Goal: Task Accomplishment & Management: Complete application form

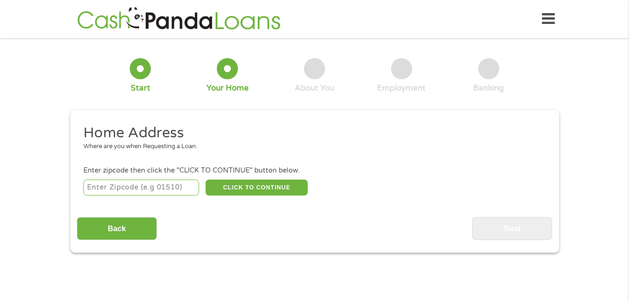
click at [148, 188] on input "number" at bounding box center [141, 187] width 116 height 16
type input "67220"
select select "[US_STATE]"
click at [246, 184] on button "CLICK TO CONTINUE" at bounding box center [257, 187] width 102 height 16
type input "67220"
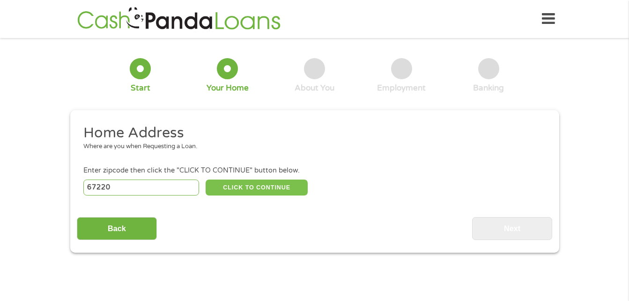
type input "Wichita"
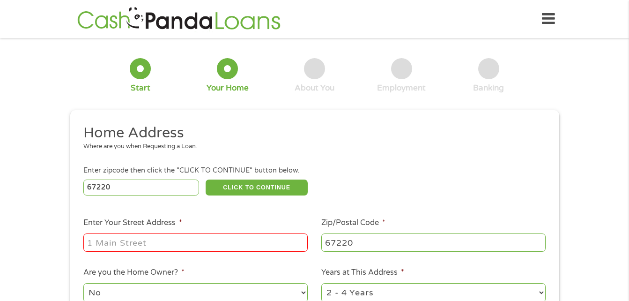
click at [228, 243] on input "Enter Your Street Address *" at bounding box center [195, 242] width 224 height 18
click at [141, 241] on input "6204 e iron horse" at bounding box center [195, 242] width 224 height 18
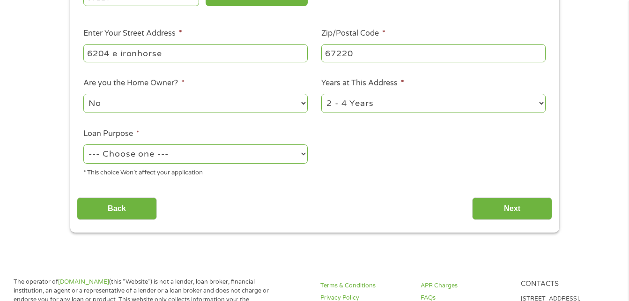
scroll to position [211, 0]
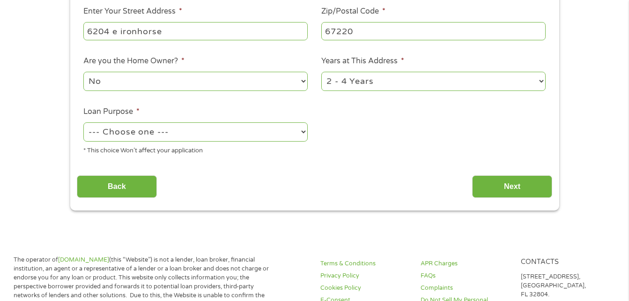
type input "6204 e ironhorse"
click at [293, 132] on select "--- Choose one --- Pay Bills Debt Consolidation Home Improvement Major Purchase…" at bounding box center [195, 131] width 224 height 19
select select "paybills"
click at [83, 122] on select "--- Choose one --- Pay Bills Debt Consolidation Home Improvement Major Purchase…" at bounding box center [195, 131] width 224 height 19
click at [483, 194] on input "Next" at bounding box center [512, 186] width 80 height 23
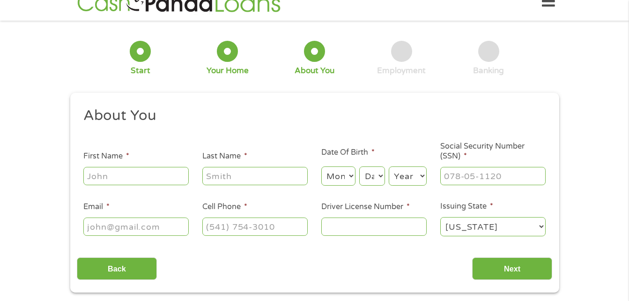
scroll to position [0, 0]
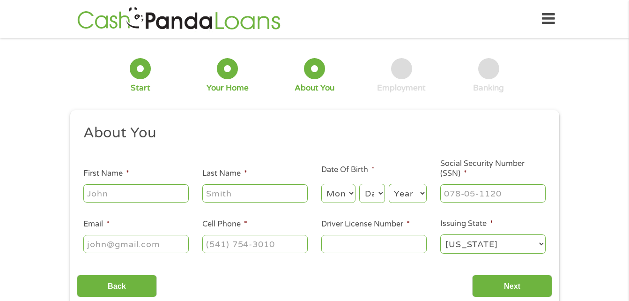
click at [145, 189] on input "First Name *" at bounding box center [135, 193] width 105 height 18
type input "nelom"
type input "[PERSON_NAME]"
type input "[EMAIL_ADDRESS][DOMAIN_NAME]"
click at [265, 247] on input "(___) ___-____" at bounding box center [254, 244] width 105 height 18
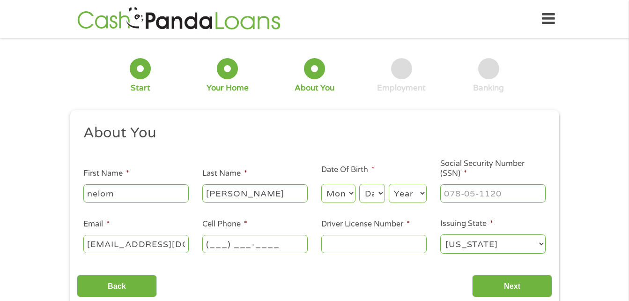
type input "3163474353"
select select "4"
select select "14"
select select "1993"
type input "[PHONE_NUMBER]"
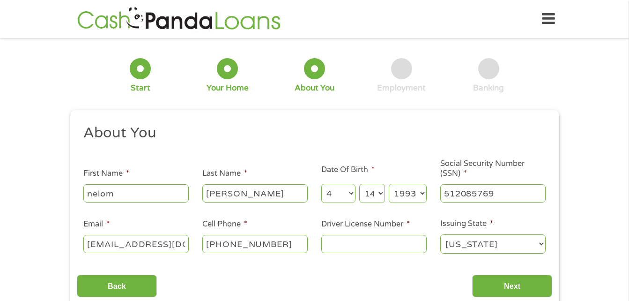
type input "512-08-5769"
click at [413, 247] on input "Driver License Number *" at bounding box center [373, 244] width 105 height 18
type input "03291540"
click at [491, 288] on input "Next" at bounding box center [512, 286] width 80 height 23
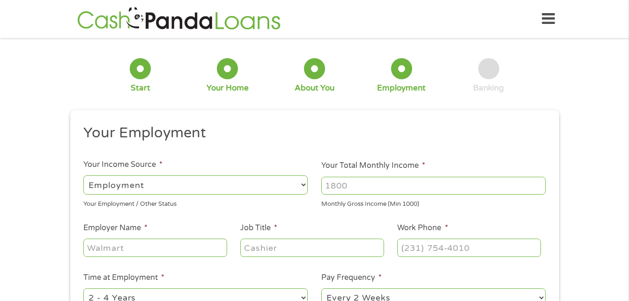
scroll to position [4, 4]
click at [383, 188] on input "Your Total Monthly Income *" at bounding box center [433, 186] width 224 height 18
type input "3000"
click at [159, 249] on input "Employer Name *" at bounding box center [154, 248] width 143 height 18
type input "rescare"
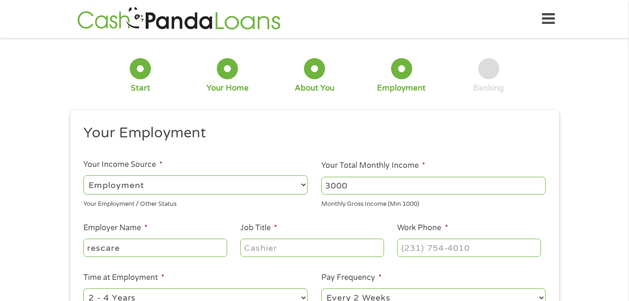
click at [284, 245] on input "Job Title *" at bounding box center [311, 248] width 143 height 18
type input "dsp"
click at [471, 245] on input "(___) ___-____" at bounding box center [468, 248] width 143 height 18
drag, startPoint x: 471, startPoint y: 245, endPoint x: 415, endPoint y: 244, distance: 56.2
click at [415, 244] on input "(___) ___-____" at bounding box center [468, 248] width 143 height 18
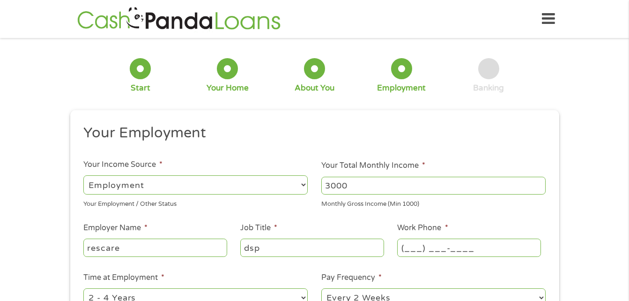
click at [411, 245] on input "(___) ___-____" at bounding box center [468, 248] width 143 height 18
type input "[PHONE_NUMBER]"
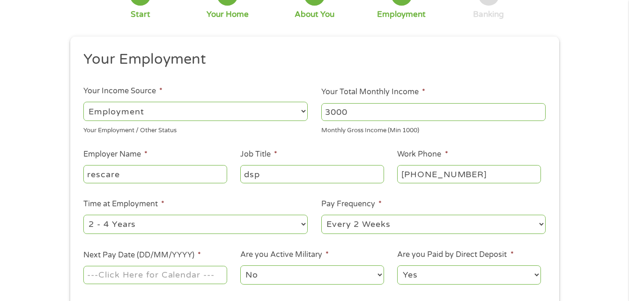
scroll to position [71, 0]
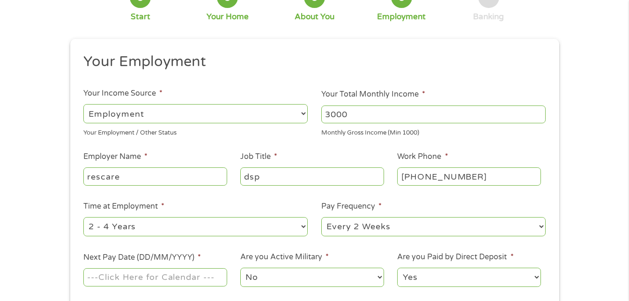
click at [232, 230] on select "--- Choose one --- 1 Year or less 1 - 2 Years 2 - 4 Years Over 4 Years" at bounding box center [195, 226] width 224 height 19
select select "60months"
click at [83, 217] on select "--- Choose one --- 1 Year or less 1 - 2 Years 2 - 4 Years Over 4 Years" at bounding box center [195, 226] width 224 height 19
click at [392, 230] on select "--- Choose one --- Every 2 Weeks Every Week Monthly Semi-Monthly" at bounding box center [433, 226] width 224 height 19
select select "semimonthly"
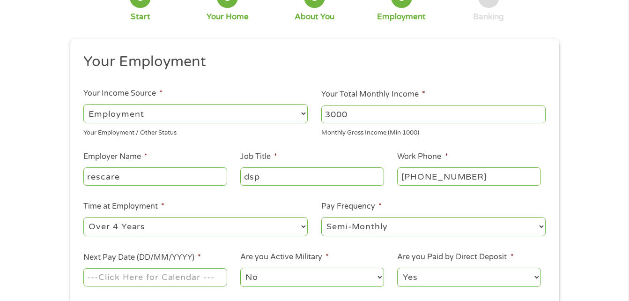
click at [321, 217] on select "--- Choose one --- Every 2 Weeks Every Week Monthly Semi-Monthly" at bounding box center [433, 226] width 224 height 19
click at [206, 281] on input "Next Pay Date (DD/MM/YYYY) *" at bounding box center [154, 277] width 143 height 18
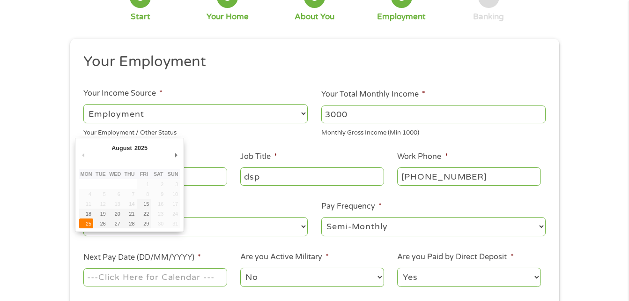
type input "[DATE]"
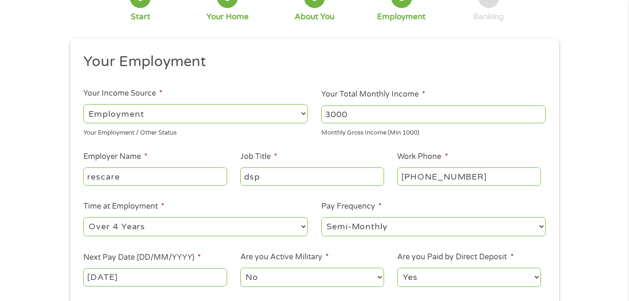
click at [330, 275] on select "No Yes" at bounding box center [311, 277] width 143 height 19
click at [443, 281] on select "Yes No" at bounding box center [468, 277] width 143 height 19
click at [591, 268] on div "1 Start 2 Your Home 3 About You 4 Employment 5 Banking 6 This field is hidden w…" at bounding box center [314, 158] width 629 height 370
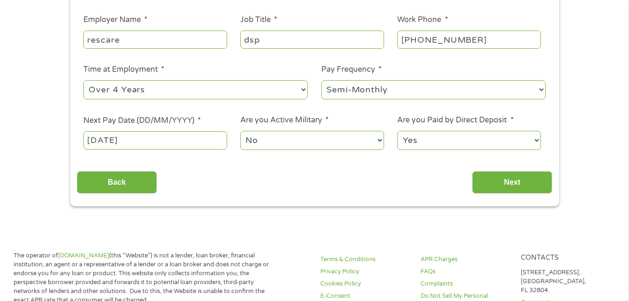
scroll to position [232, 0]
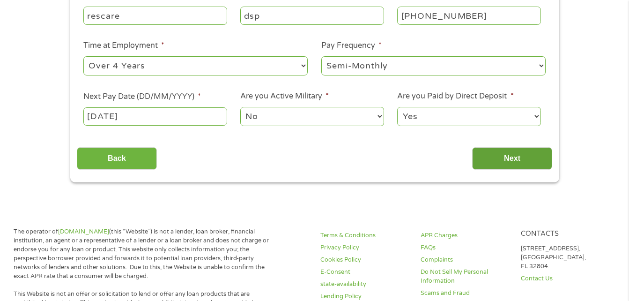
click at [523, 163] on input "Next" at bounding box center [512, 158] width 80 height 23
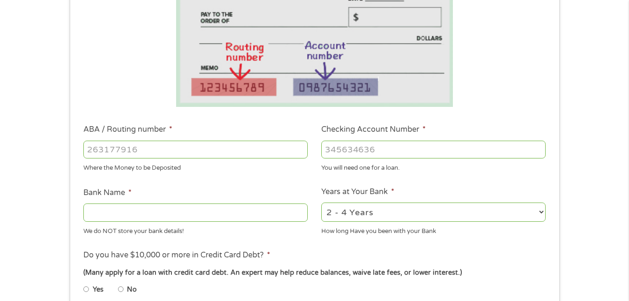
scroll to position [179, 0]
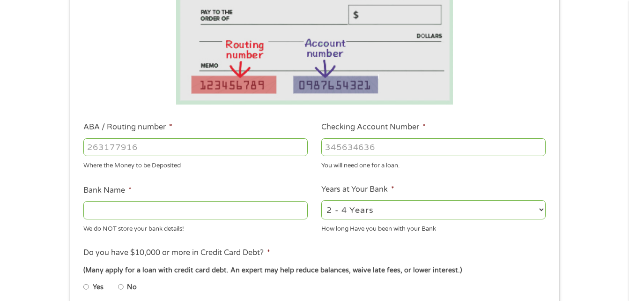
click at [285, 148] on input "ABA / Routing number *" at bounding box center [195, 147] width 224 height 18
type input "041215663"
type input "[PERSON_NAME] BANK"
type input "041215663"
click at [364, 146] on input "Checking Account Number *" at bounding box center [433, 147] width 224 height 18
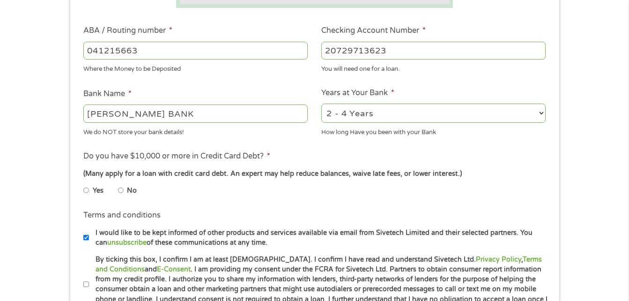
scroll to position [298, 0]
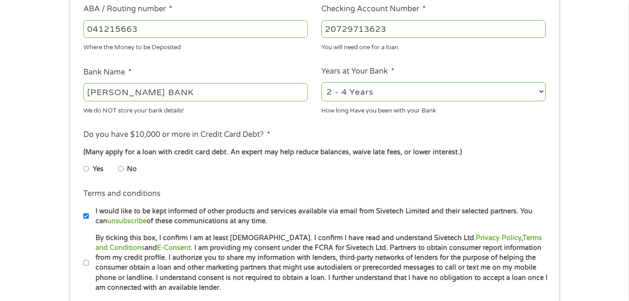
type input "20729713623"
click at [122, 168] on input "No" at bounding box center [121, 168] width 6 height 15
radio input "true"
click at [87, 262] on input "By ticking this box, I confirm I am at least [DEMOGRAPHIC_DATA]. I confirm I ha…" at bounding box center [86, 262] width 6 height 15
checkbox input "true"
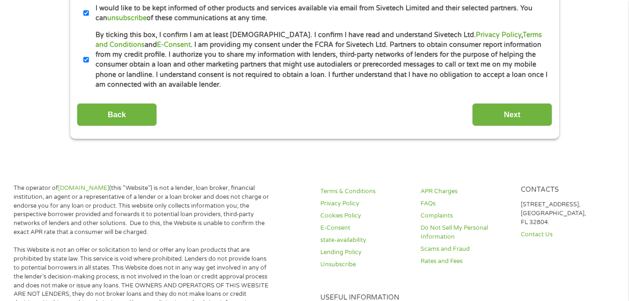
scroll to position [510, 0]
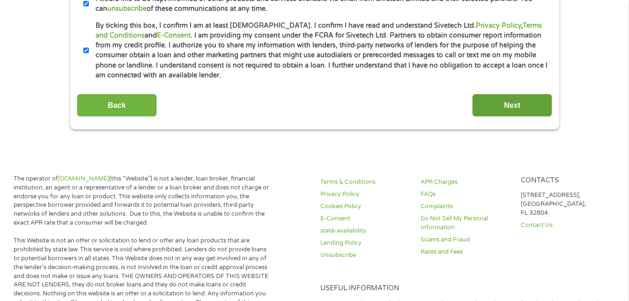
click at [507, 99] on input "Next" at bounding box center [512, 105] width 80 height 23
click at [506, 106] on input "Next" at bounding box center [512, 105] width 80 height 23
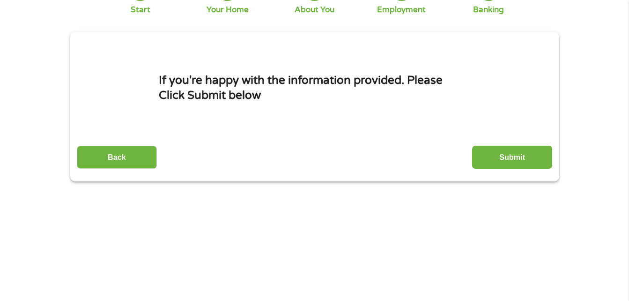
scroll to position [0, 0]
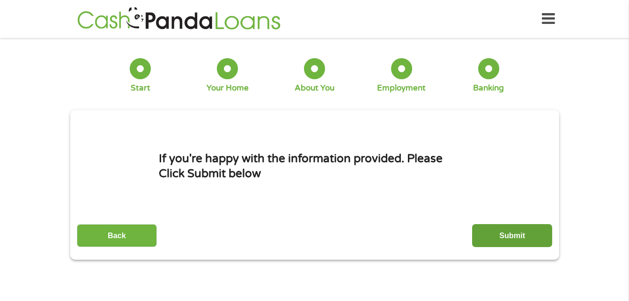
click at [518, 234] on input "Submit" at bounding box center [512, 235] width 80 height 23
